Goal: Check status: Check status

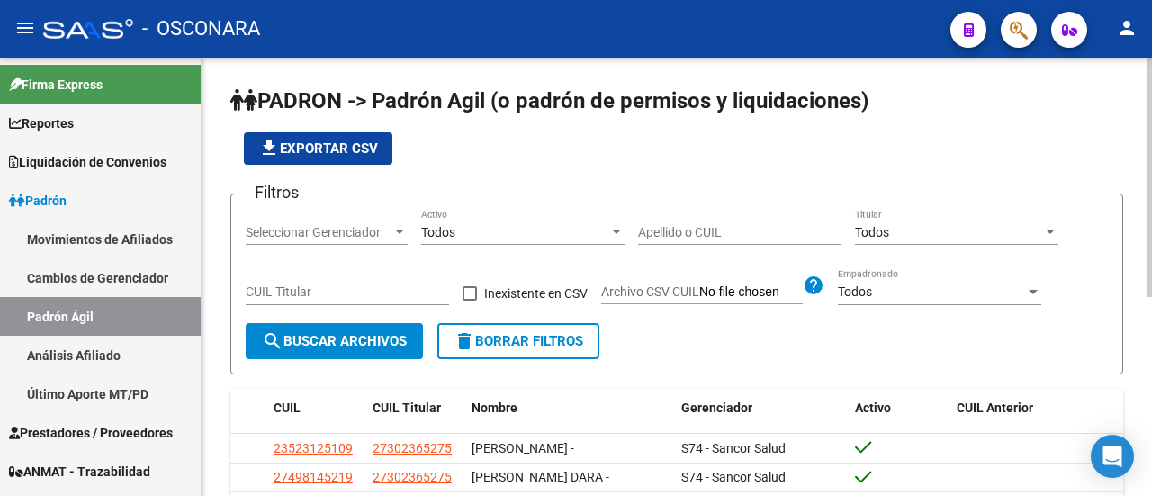
click at [347, 292] on input "CUIL Titular" at bounding box center [347, 291] width 203 height 15
paste input "20-24437995-9"
type input "20-24437995-9"
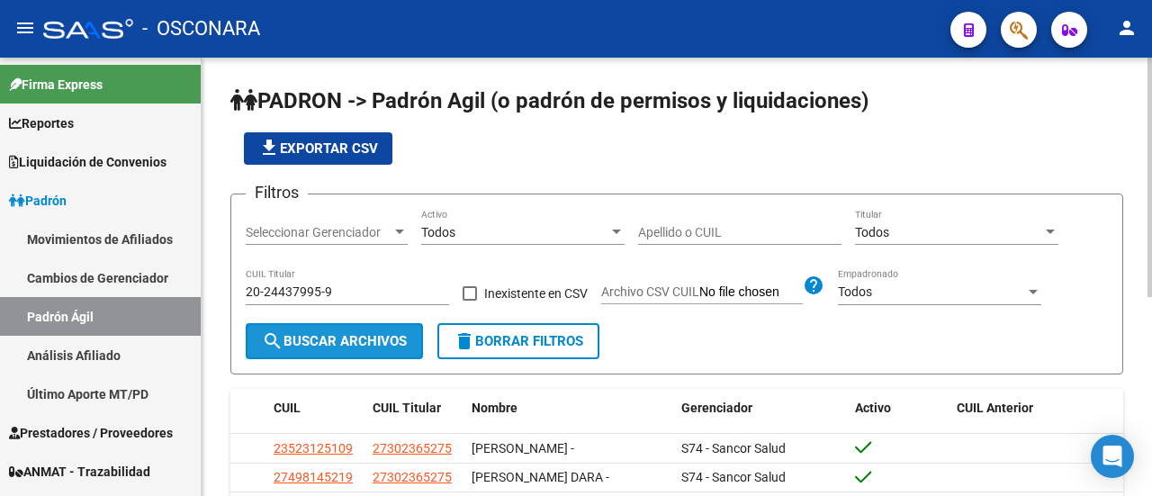
click at [321, 345] on span "search Buscar Archivos" at bounding box center [334, 341] width 145 height 16
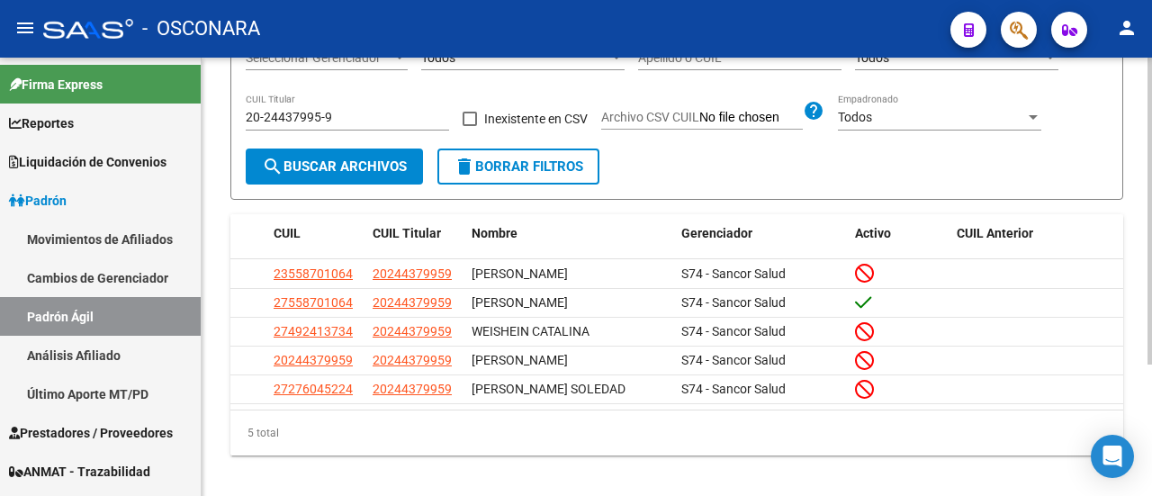
scroll to position [187, 0]
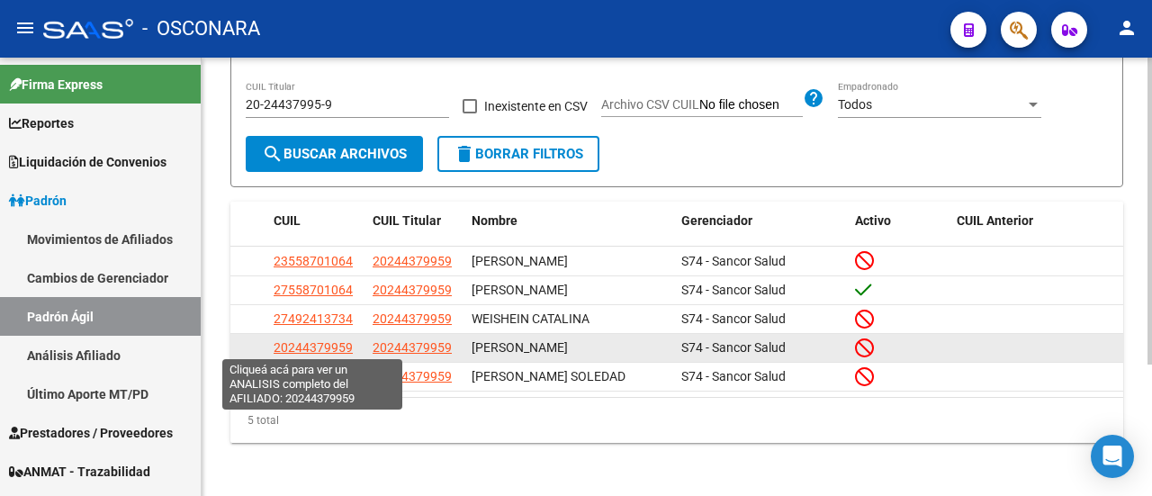
click at [342, 346] on span "20244379959" at bounding box center [313, 347] width 79 height 14
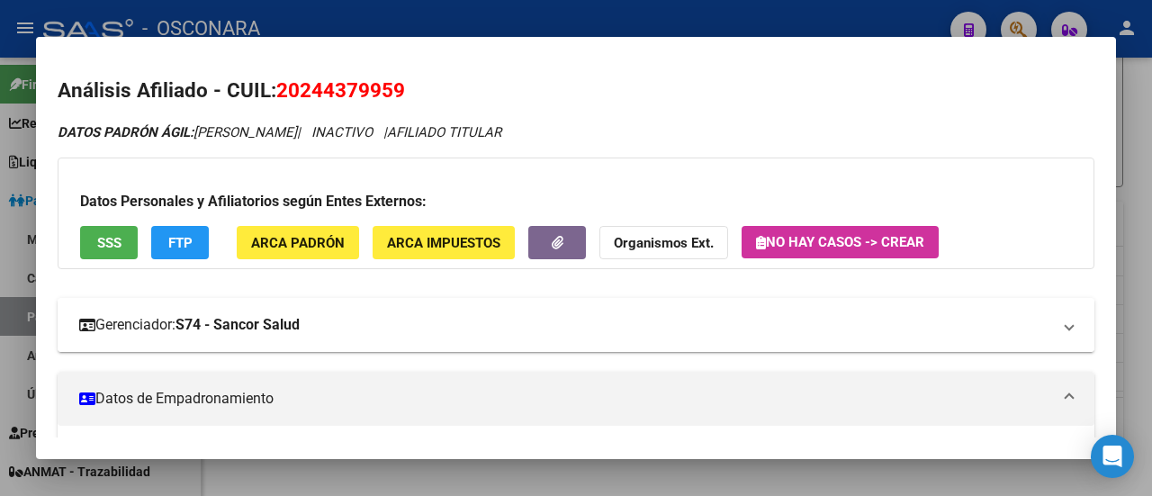
scroll to position [180, 0]
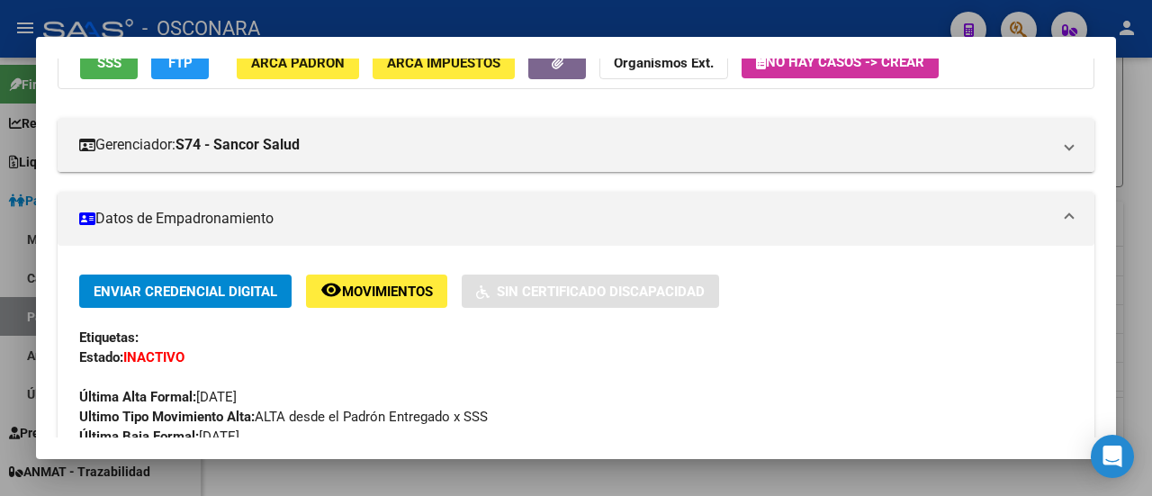
click at [412, 291] on span "Movimientos" at bounding box center [387, 291] width 91 height 16
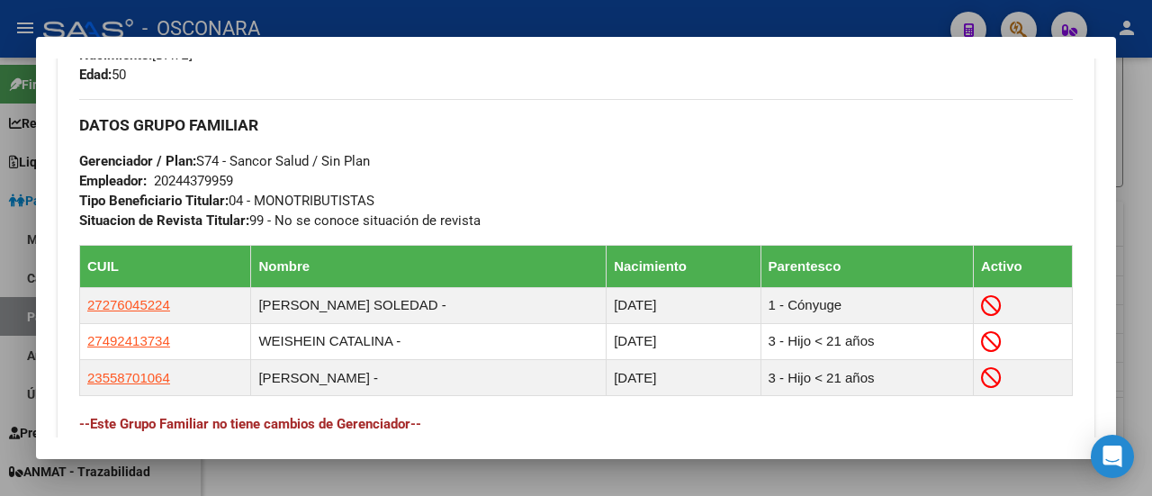
scroll to position [1199, 0]
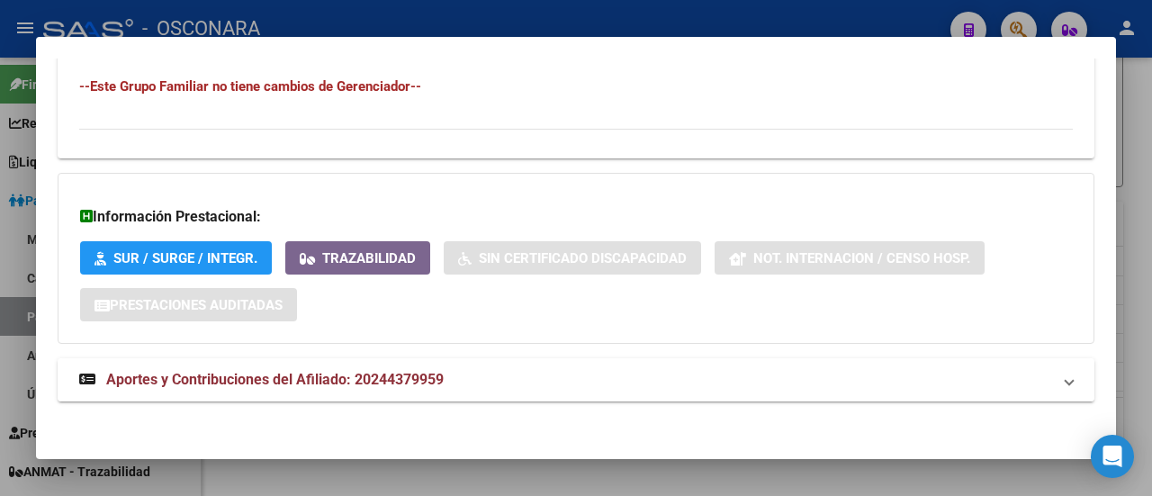
click at [256, 382] on span "Aportes y Contribuciones del Afiliado: 20244379959" at bounding box center [274, 379] width 337 height 17
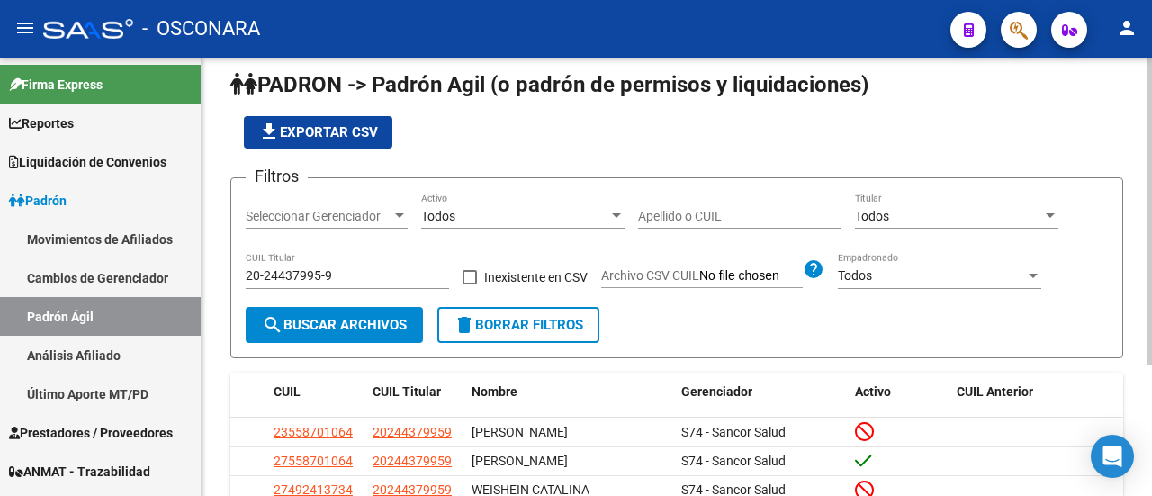
scroll to position [7, 0]
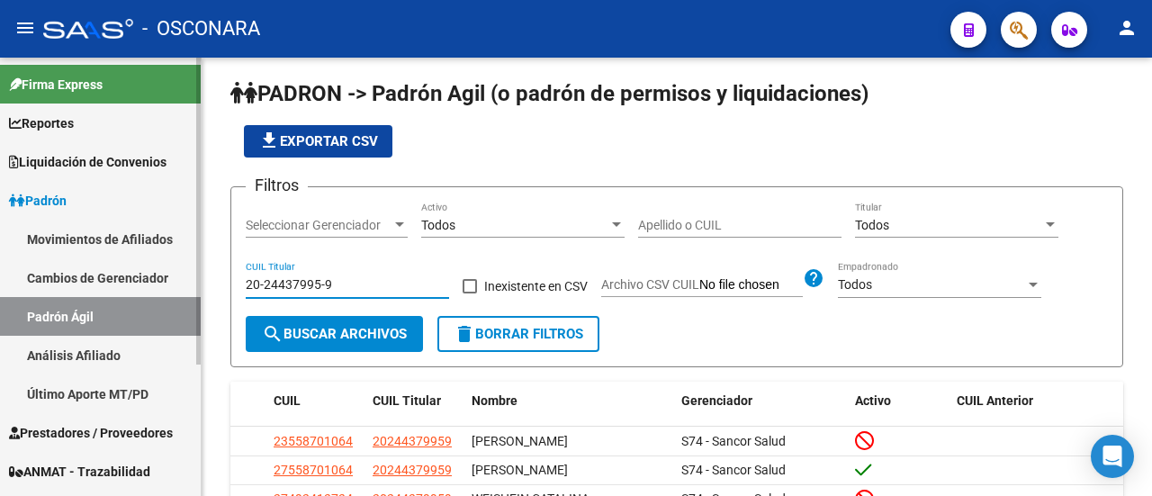
drag, startPoint x: 333, startPoint y: 287, endPoint x: 156, endPoint y: 292, distance: 177.3
click at [156, 292] on mat-sidenav-container "Firma Express Reportes Ingresos Devengados Detalles Transferencias RG sin DDJJ …" at bounding box center [576, 277] width 1152 height 438
paste input "35800158-1"
type input "20-35800158-1"
click at [376, 337] on span "search Buscar Archivos" at bounding box center [334, 334] width 145 height 16
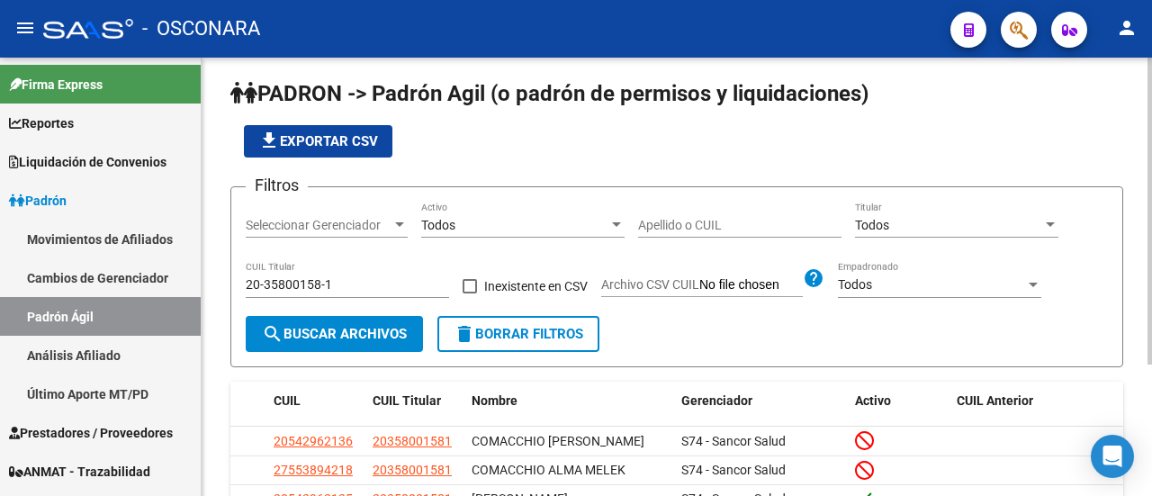
scroll to position [97, 0]
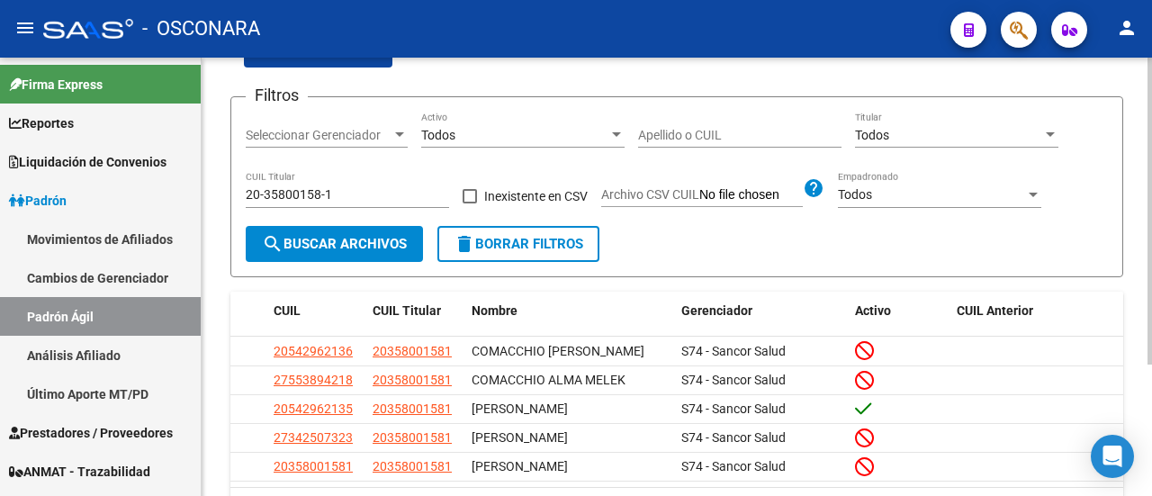
click at [733, 128] on input "Apellido o CUIL" at bounding box center [739, 135] width 203 height 15
paste input "20358001581"
type input "20358001581"
click at [384, 252] on button "search Buscar Archivos" at bounding box center [334, 244] width 177 height 36
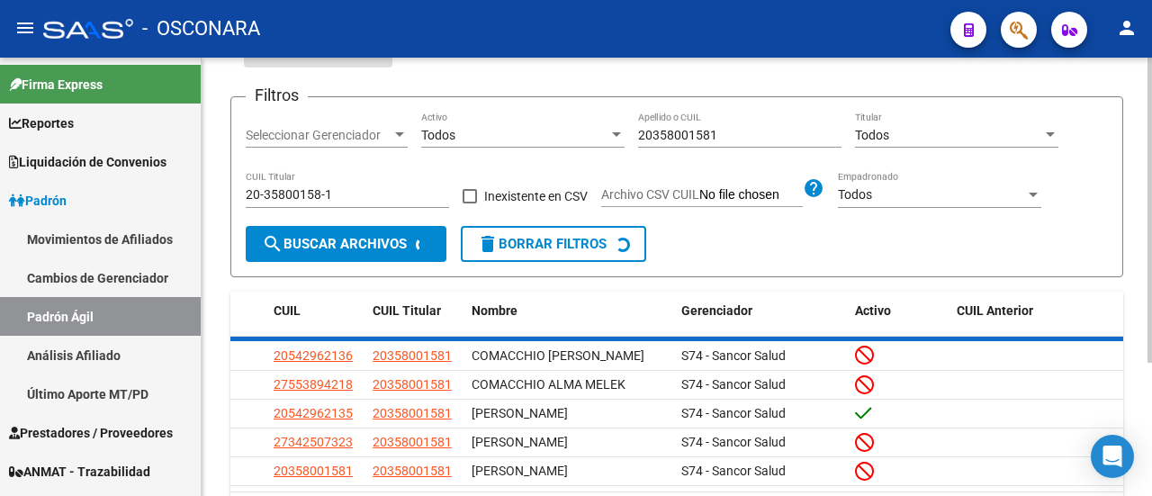
scroll to position [74, 0]
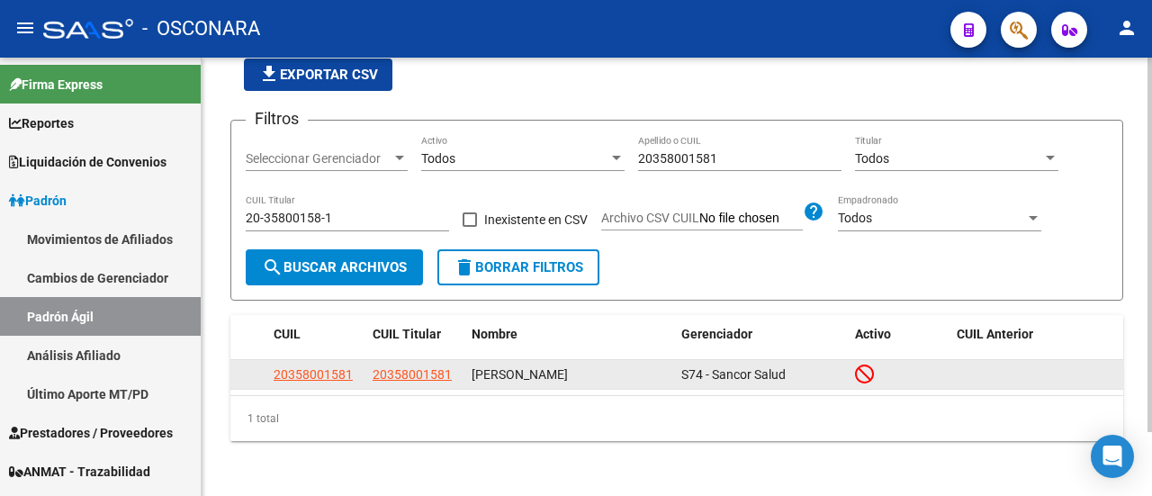
click at [325, 381] on app-link-go-to "20358001581" at bounding box center [313, 374] width 79 height 21
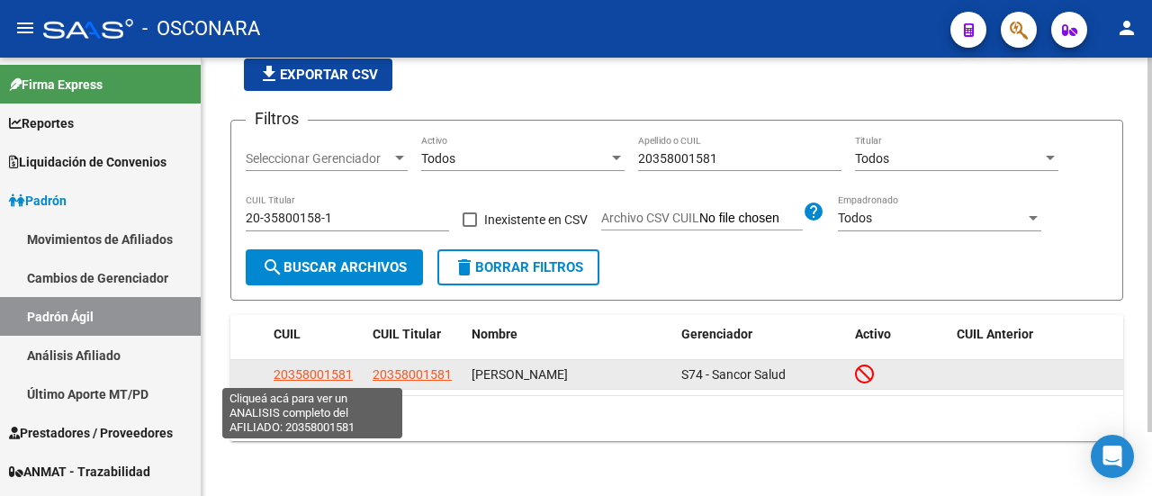
click at [325, 369] on span "20358001581" at bounding box center [313, 374] width 79 height 14
type textarea "20358001581"
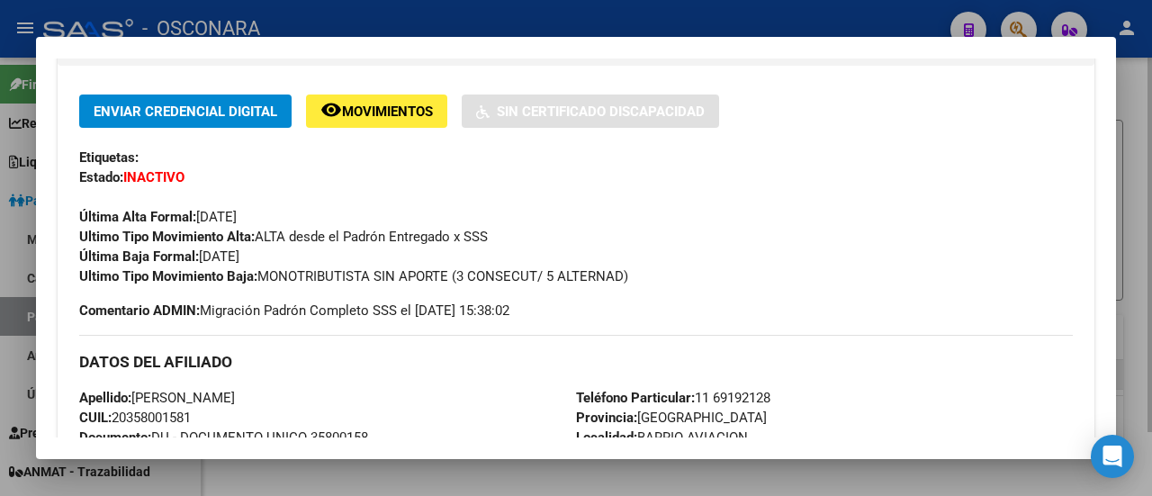
scroll to position [270, 0]
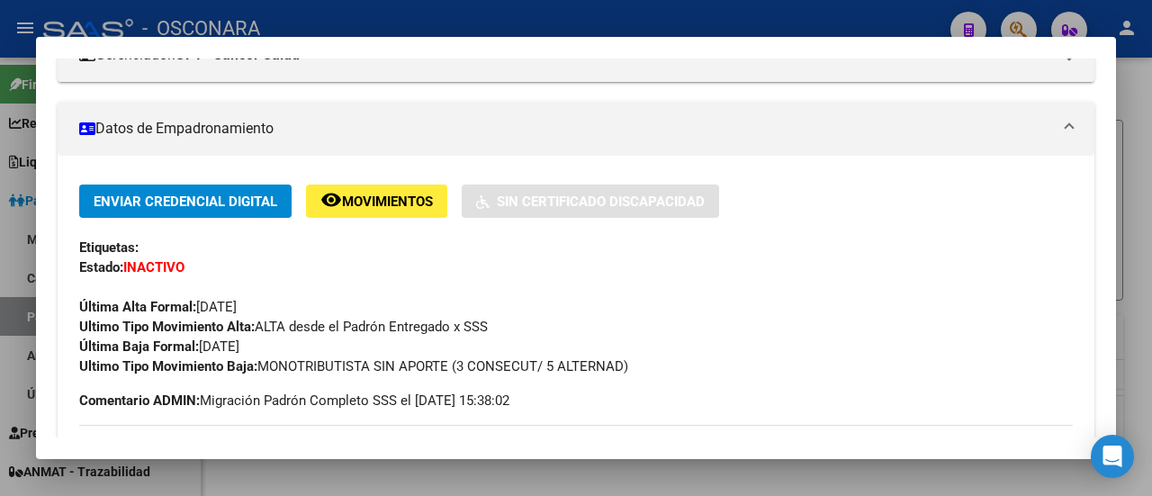
click at [373, 211] on button "remove_red_eye Movimientos" at bounding box center [376, 200] width 141 height 33
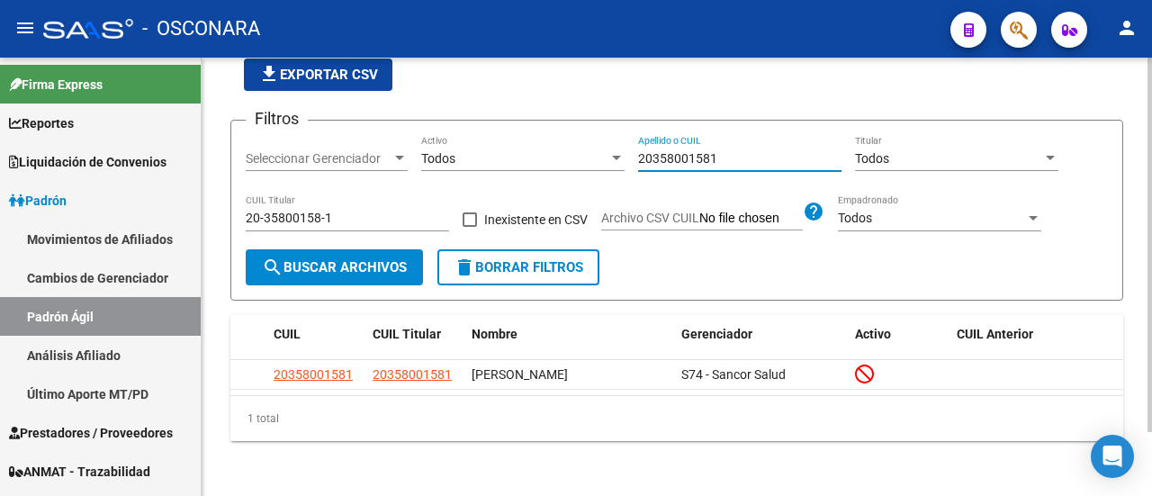
drag, startPoint x: 713, startPoint y: 160, endPoint x: 553, endPoint y: 166, distance: 160.3
click at [553, 166] on div "Filtros Seleccionar Gerenciador Seleccionar Gerenciador Todos Activo 2035800158…" at bounding box center [677, 192] width 862 height 114
paste input "7409613646"
type input "27409613646"
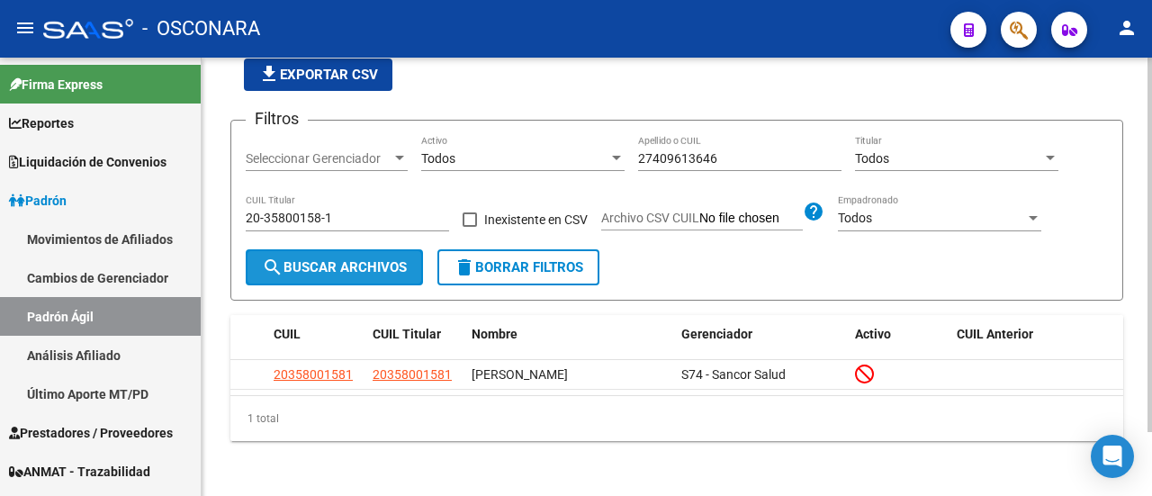
click at [378, 261] on span "search Buscar Archivos" at bounding box center [334, 267] width 145 height 16
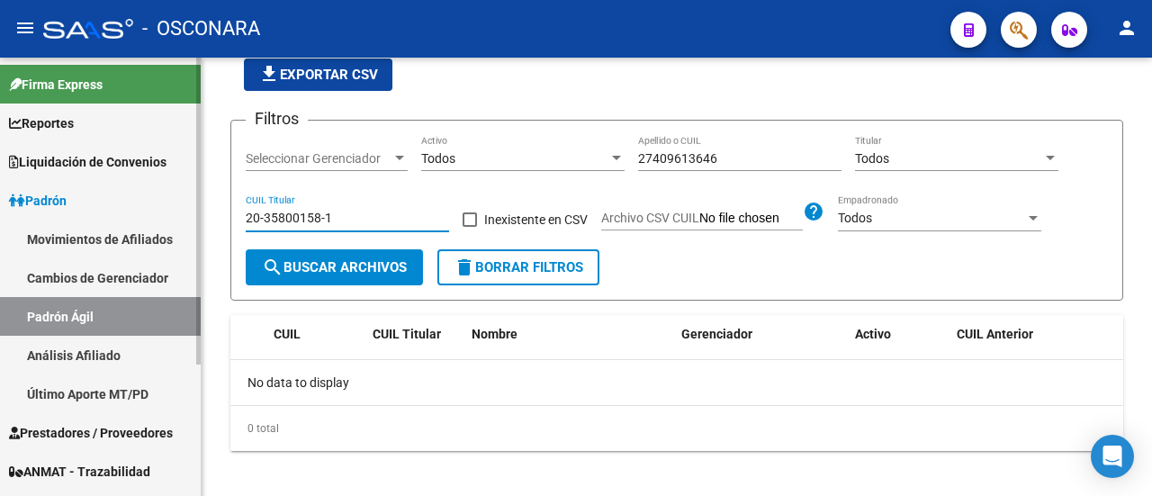
drag, startPoint x: 333, startPoint y: 217, endPoint x: 69, endPoint y: 217, distance: 263.7
click at [69, 217] on mat-sidenav-container "Firma Express Reportes Ingresos Devengados Detalles Transferencias RG sin DDJJ …" at bounding box center [576, 277] width 1152 height 438
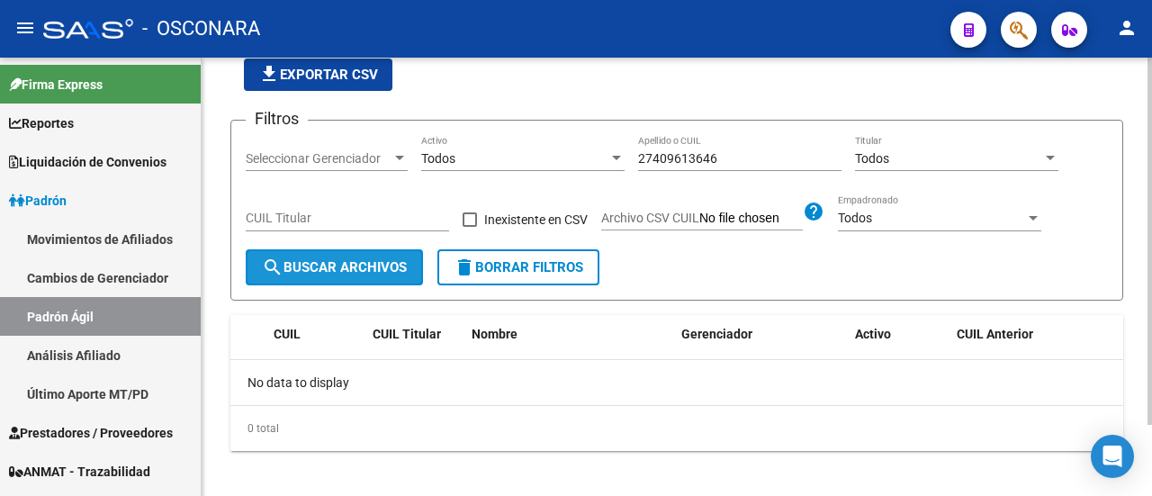
click at [333, 266] on span "search Buscar Archivos" at bounding box center [334, 267] width 145 height 16
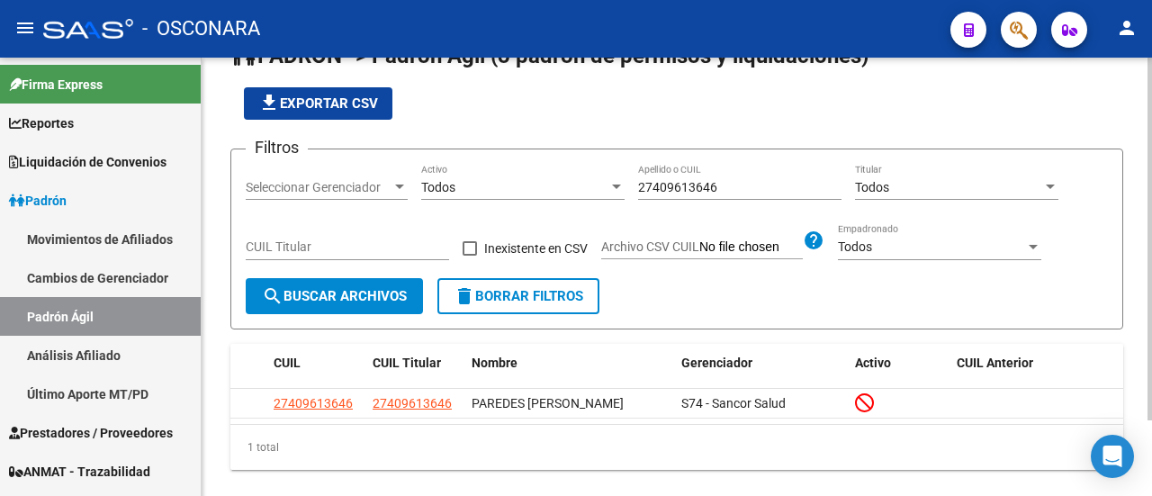
scroll to position [74, 0]
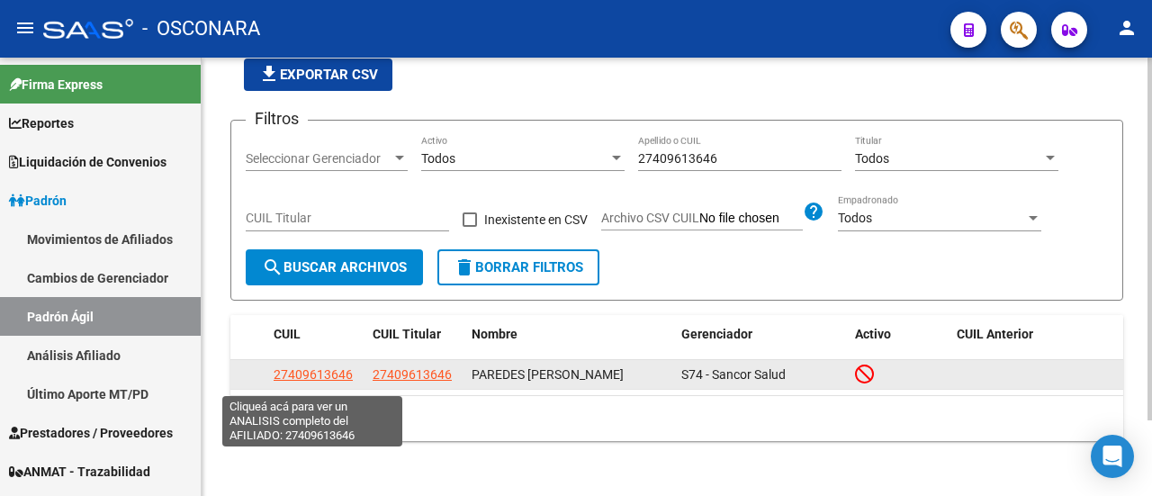
click at [337, 379] on span "27409613646" at bounding box center [313, 374] width 79 height 14
type textarea "27409613646"
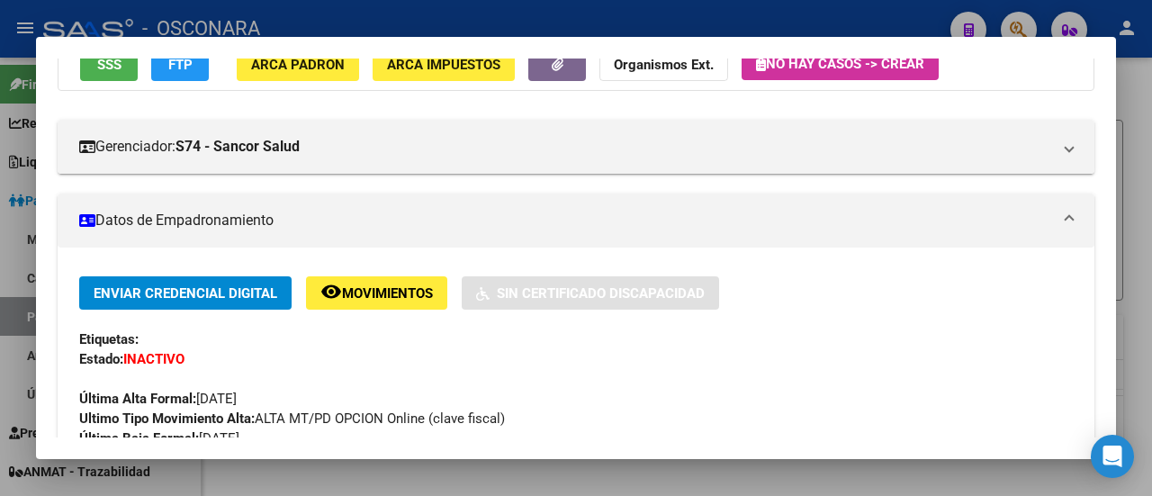
scroll to position [180, 0]
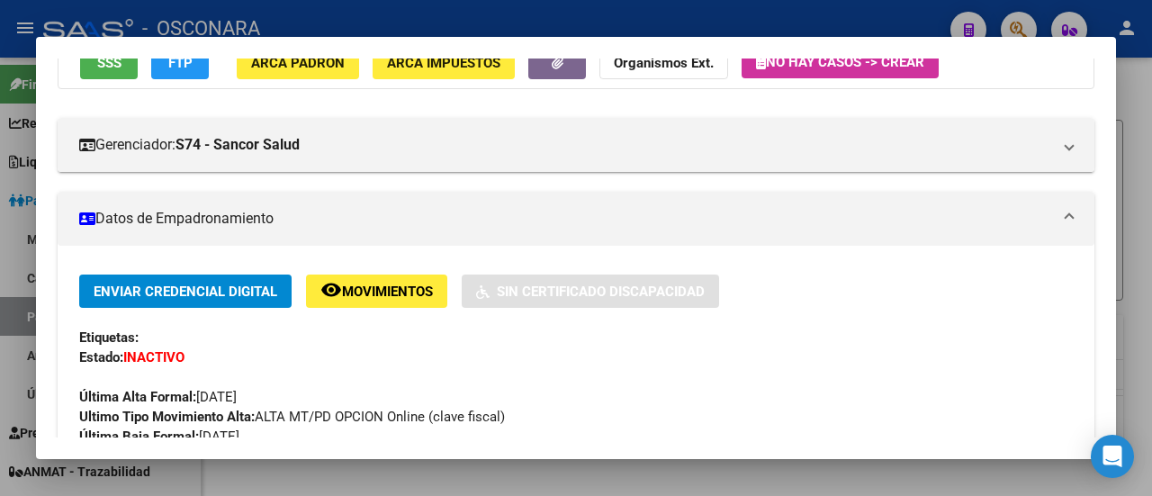
click at [369, 308] on div "Enviar Credencial Digital remove_red_eye Movimientos Sin Certificado Discapacid…" at bounding box center [576, 370] width 994 height 192
click at [374, 305] on button "remove_red_eye Movimientos" at bounding box center [376, 290] width 141 height 33
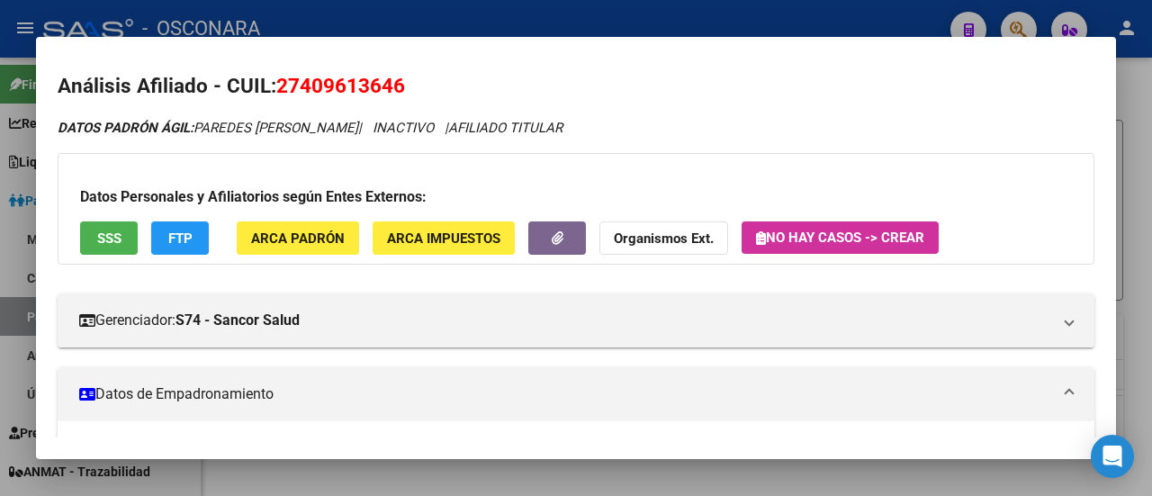
scroll to position [0, 0]
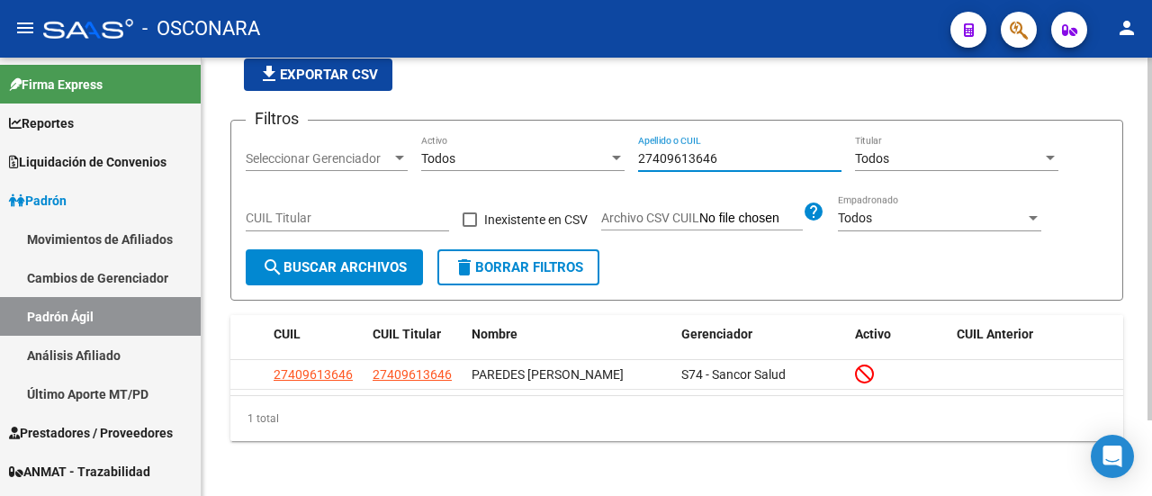
drag, startPoint x: 728, startPoint y: 156, endPoint x: 537, endPoint y: 158, distance: 190.8
click at [537, 158] on div "Filtros Seleccionar Gerenciador Seleccionar Gerenciador Todos Activo 2740961364…" at bounding box center [677, 192] width 862 height 114
paste input "3418953934"
type input "23418953934"
click at [376, 263] on span "search Buscar Archivos" at bounding box center [334, 267] width 145 height 16
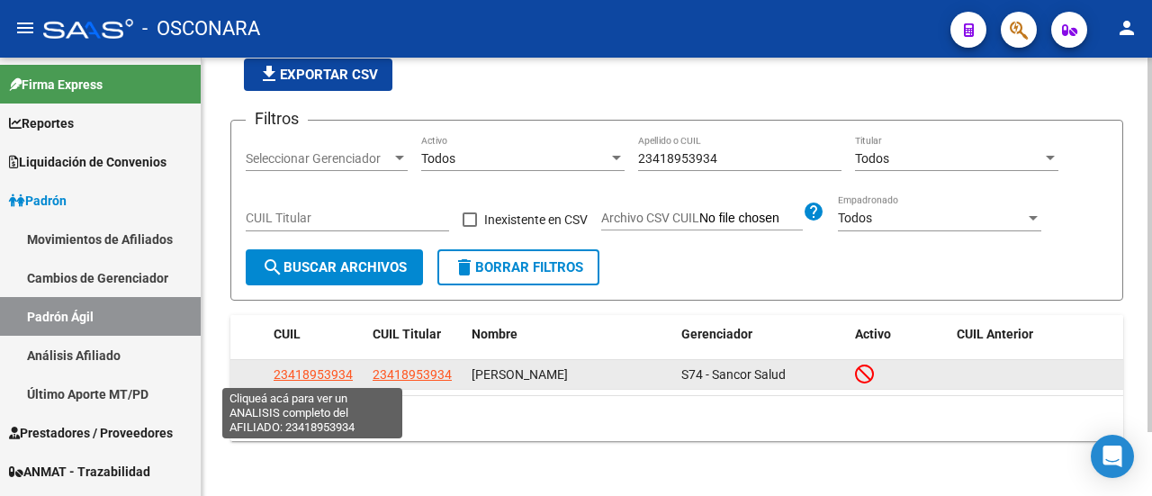
click at [329, 375] on span "23418953934" at bounding box center [313, 374] width 79 height 14
type textarea "23418953934"
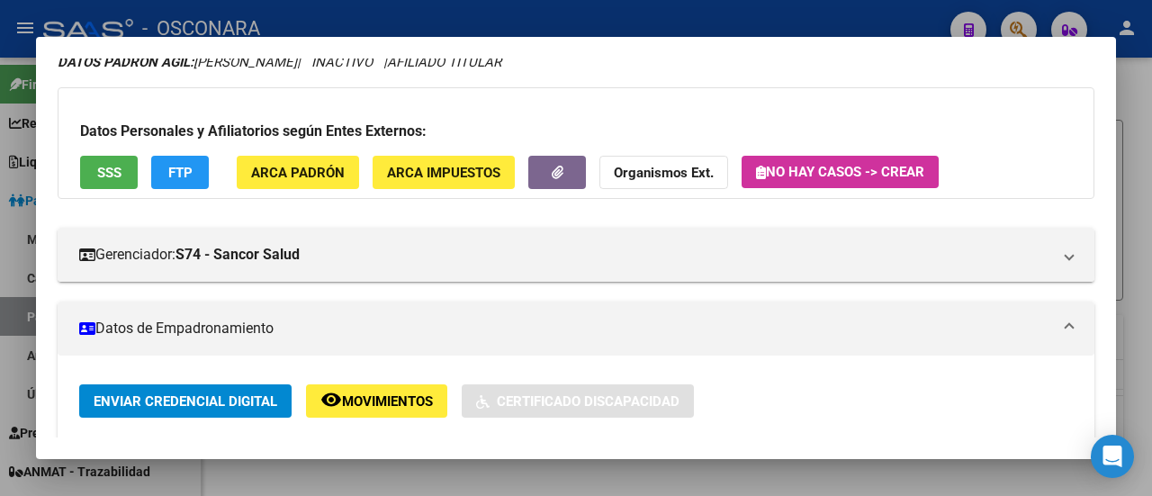
scroll to position [180, 0]
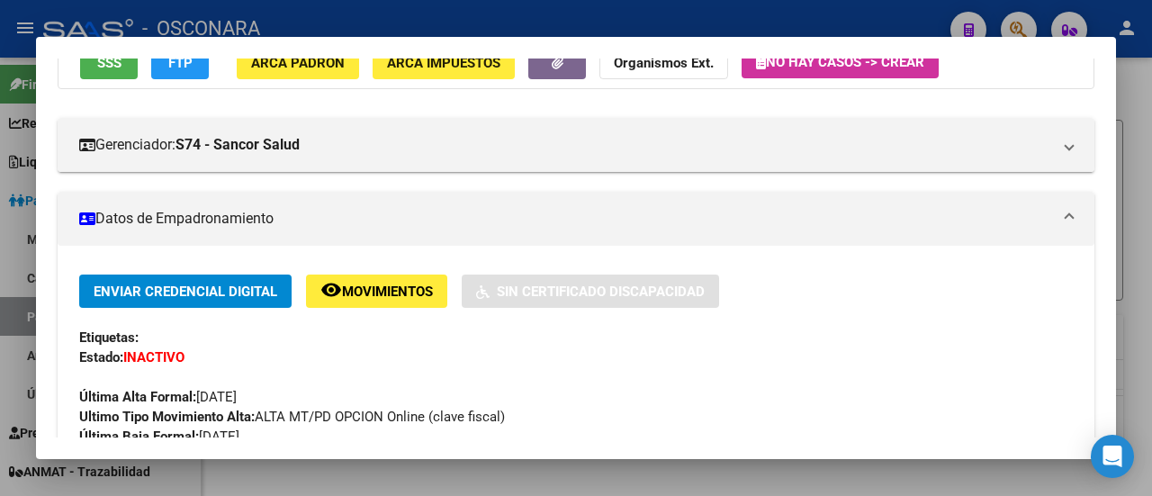
click at [432, 283] on span "Movimientos" at bounding box center [387, 291] width 91 height 16
